Goal: Task Accomplishment & Management: Use online tool/utility

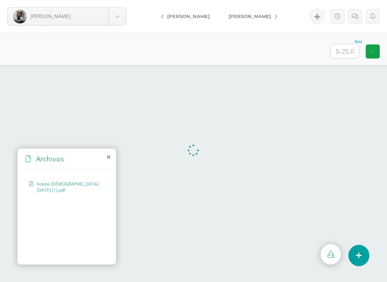
click at [172, 53] on div "Nota" at bounding box center [193, 48] width 387 height 32
click at [70, 39] on div "Nota" at bounding box center [193, 48] width 387 height 32
click at [164, 50] on div "Nota" at bounding box center [193, 48] width 387 height 32
click at [178, 37] on div "Nota" at bounding box center [193, 48] width 387 height 32
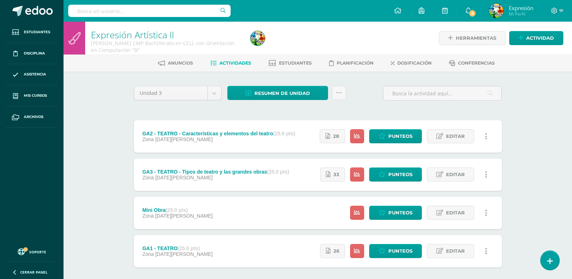
click at [98, 105] on div "Expresión Artística II Quinto Bachillerato CMP Bachillerato en CCLL con Orienta…" at bounding box center [317, 169] width 508 height 294
click at [92, 131] on div "Expresión Artística II Quinto Bachillerato CMP Bachillerato en CCLL con Orienta…" at bounding box center [317, 169] width 508 height 294
click at [99, 199] on div "Expresión Artística II Quinto Bachillerato CMP Bachillerato en CCLL con Orienta…" at bounding box center [317, 169] width 508 height 294
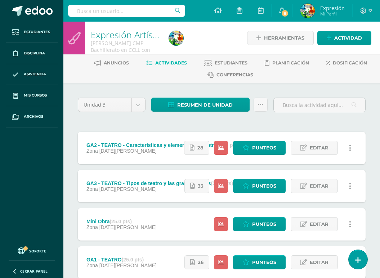
click at [242, 43] on div at bounding box center [206, 38] width 81 height 33
click at [260, 104] on icon at bounding box center [261, 105] width 6 height 6
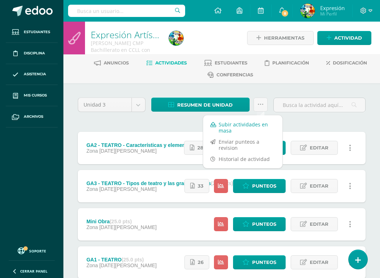
click at [241, 129] on link "Subir actividades en masa" at bounding box center [242, 127] width 79 height 17
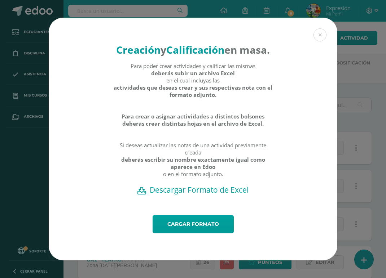
click at [186, 195] on h2 "Descargar Formato de Excel" at bounding box center [192, 190] width 263 height 10
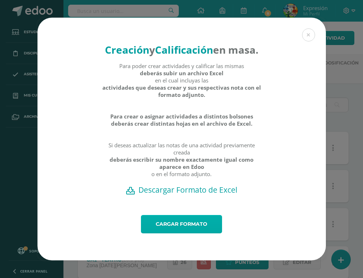
click at [192, 230] on link "Cargar formato" at bounding box center [181, 224] width 81 height 18
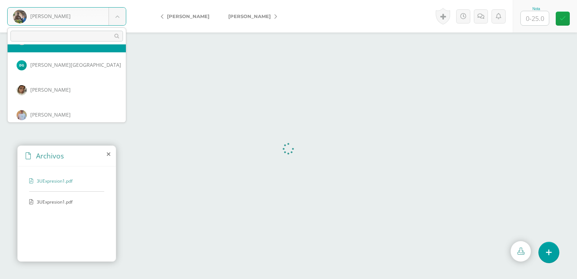
scroll to position [454, 0]
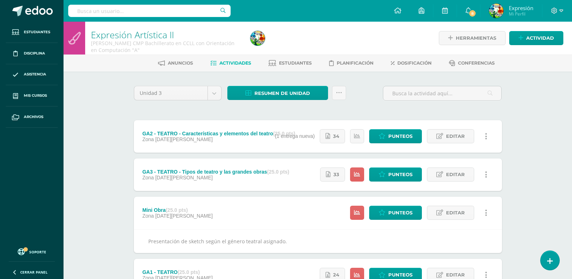
click at [86, 181] on div "Expresión Artística II Quinto Bachillerato CMP Bachillerato en CCLL con Orienta…" at bounding box center [317, 180] width 508 height 317
click at [106, 196] on div "Expresión Artística II Quinto Bachillerato CMP Bachillerato en CCLL con Orienta…" at bounding box center [317, 180] width 508 height 317
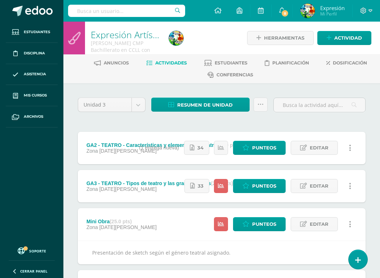
click at [72, 180] on div "Unidad 3 Unidad 1 Unidad 2 Unidad 3 Unidad 4 Resumen de unidad Descargar como H…" at bounding box center [221, 217] width 317 height 268
click at [260, 105] on icon at bounding box center [261, 105] width 6 height 6
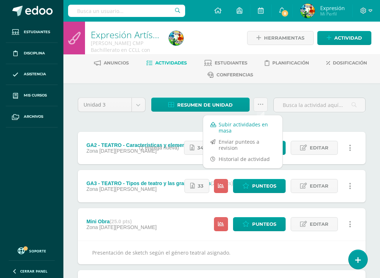
click at [243, 128] on link "Subir actividades en masa" at bounding box center [242, 127] width 79 height 17
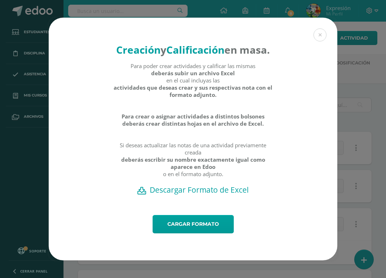
click at [201, 195] on h2 "Descargar Formato de Excel" at bounding box center [192, 190] width 263 height 10
click at [187, 230] on link "Cargar formato" at bounding box center [193, 224] width 81 height 18
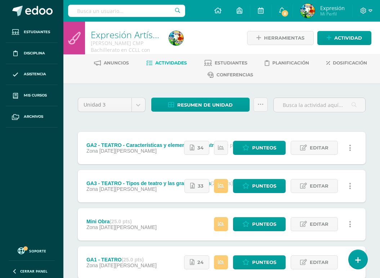
click at [134, 121] on div "Unidad 3 Unidad 1 Unidad 2 Unidad 3 Unidad 4 Resumen de unidad Descargar como H…" at bounding box center [222, 205] width 294 height 215
click at [224, 185] on icon at bounding box center [221, 186] width 6 height 6
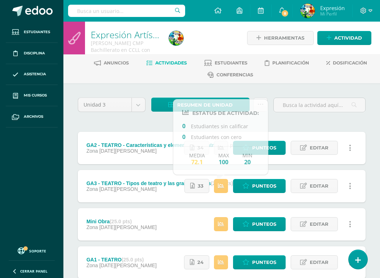
click at [74, 181] on div "Unidad 3 Unidad 1 Unidad 2 Unidad 3 Unidad 4 Resumen de unidad Descargar como H…" at bounding box center [221, 205] width 317 height 244
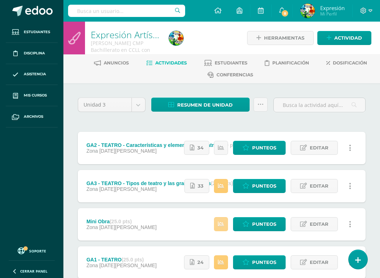
click at [225, 222] on link at bounding box center [221, 224] width 14 height 14
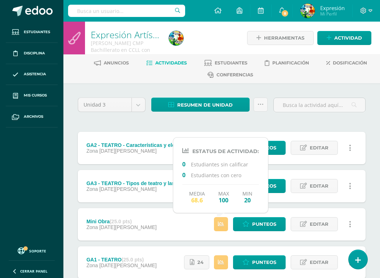
click at [69, 186] on div "Unidad 3 Unidad 1 Unidad 2 Unidad 3 Unidad 4 Resumen de unidad Descargar como H…" at bounding box center [221, 205] width 317 height 244
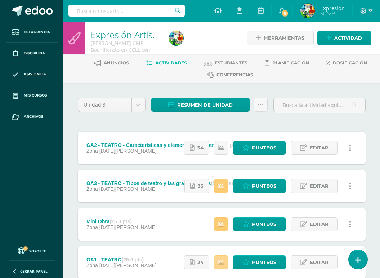
click at [226, 268] on link at bounding box center [221, 263] width 14 height 14
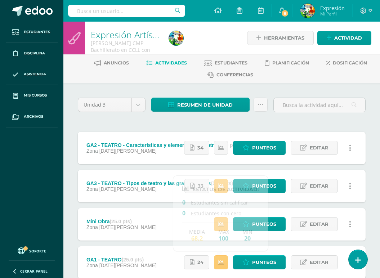
click at [68, 186] on div "Unidad 3 Unidad 1 Unidad 2 Unidad 3 Unidad 4 Resumen de unidad Descargar como H…" at bounding box center [221, 205] width 317 height 244
